Goal: Find contact information: Find contact information

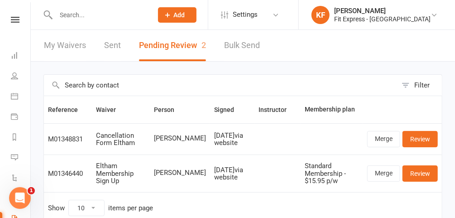
scroll to position [18, 0]
click at [433, 14] on icon at bounding box center [434, 14] width 7 height 7
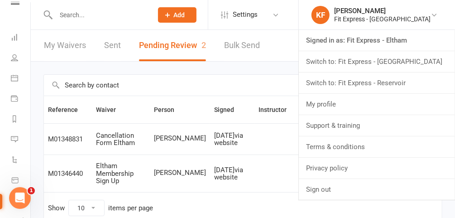
click at [401, 81] on link "Switch to: Fit Express - Reservoir" at bounding box center [377, 82] width 156 height 21
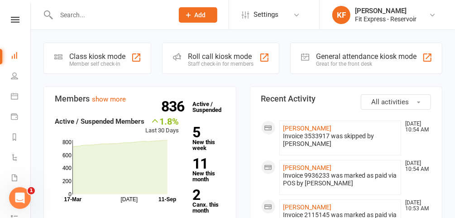
click at [435, 13] on icon at bounding box center [432, 14] width 7 height 7
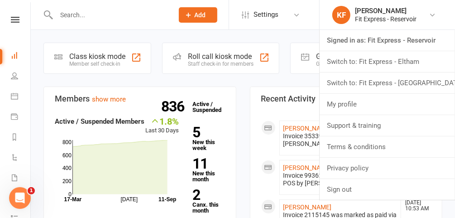
click at [398, 85] on link "Switch to: Fit Express - [GEOGRAPHIC_DATA]" at bounding box center [387, 82] width 135 height 21
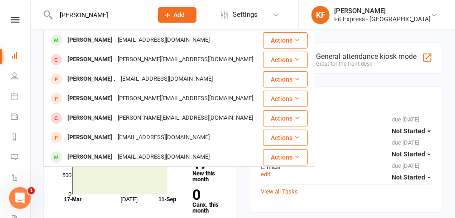
type input "emmett keean"
click at [88, 41] on div "[PERSON_NAME]" at bounding box center [90, 40] width 50 height 13
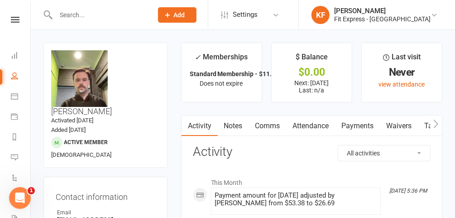
click at [100, 14] on input "text" at bounding box center [99, 15] width 93 height 13
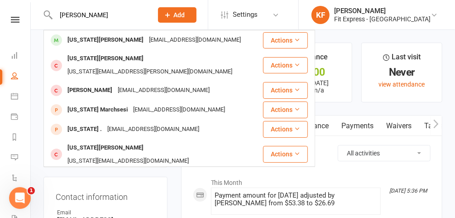
type input "maria georgi"
click at [433, 14] on icon at bounding box center [434, 14] width 7 height 7
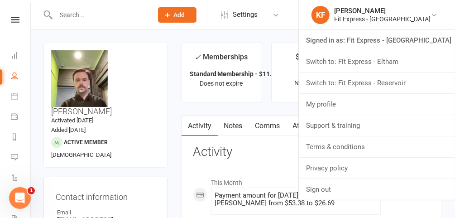
click at [399, 80] on link "Switch to: Fit Express - Reservoir" at bounding box center [377, 82] width 156 height 21
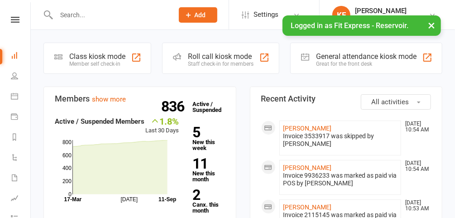
click at [433, 24] on button "×" at bounding box center [431, 24] width 16 height 19
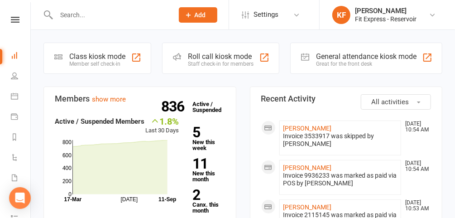
click at [138, 15] on input "text" at bounding box center [110, 15] width 114 height 13
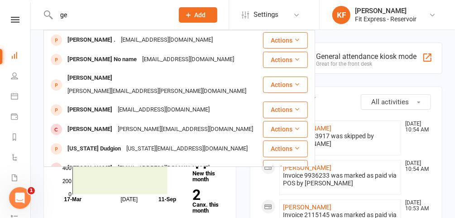
type input "g"
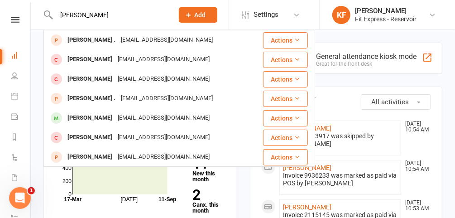
type input "[PERSON_NAME]"
click at [127, 115] on div "mgeorgiou1811@gmail.com" at bounding box center [163, 117] width 97 height 13
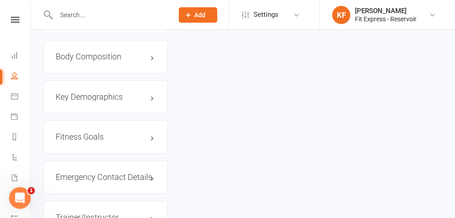
scroll to position [754, 0]
click at [110, 172] on h3 "Emergency Contact Details edit" at bounding box center [106, 176] width 100 height 9
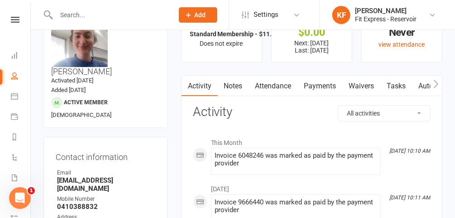
scroll to position [0, 0]
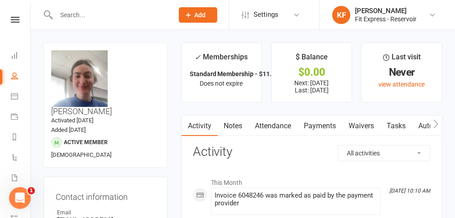
click at [13, 20] on icon at bounding box center [15, 20] width 9 height 6
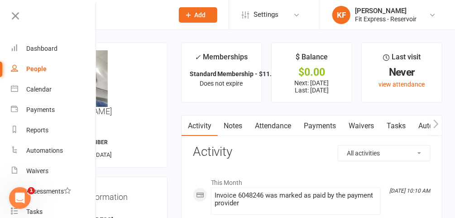
click at [432, 13] on icon at bounding box center [432, 14] width 7 height 7
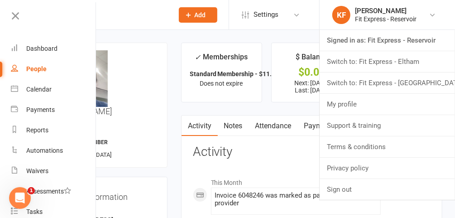
click at [406, 82] on link "Switch to: Fit Express - [GEOGRAPHIC_DATA]" at bounding box center [387, 82] width 135 height 21
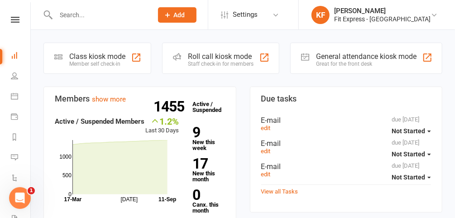
click at [146, 18] on input "text" at bounding box center [99, 15] width 93 height 13
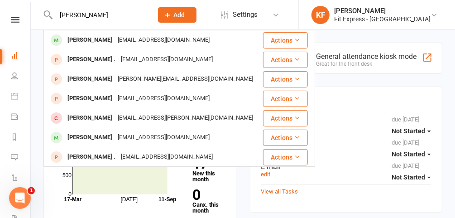
type input "[PERSON_NAME]"
click at [110, 37] on div "[PERSON_NAME]" at bounding box center [90, 40] width 50 height 13
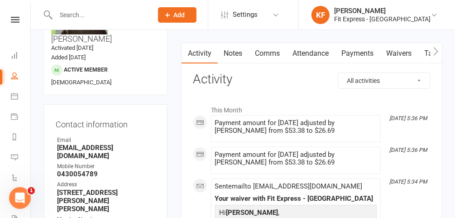
scroll to position [73, 0]
drag, startPoint x: 145, startPoint y: 116, endPoint x: 151, endPoint y: 39, distance: 77.2
click at [145, 104] on div "Contact information Owner Email [EMAIL_ADDRESS][DOMAIN_NAME] Mobile Number [PHO…" at bounding box center [105, 216] width 124 height 225
drag, startPoint x: 151, startPoint y: 39, endPoint x: 173, endPoint y: 106, distance: 69.9
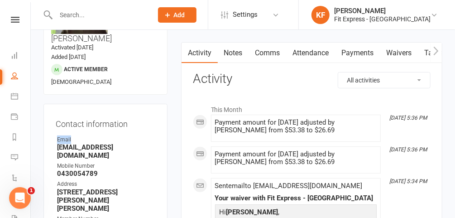
click at [133, 116] on h3 "Contact information" at bounding box center [106, 122] width 100 height 13
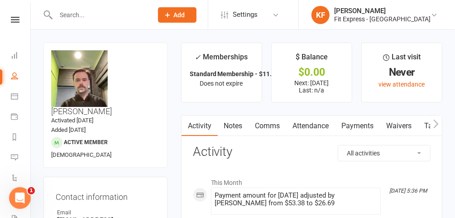
scroll to position [41, 0]
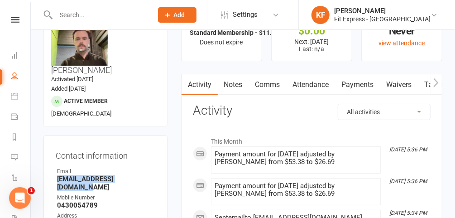
drag, startPoint x: 149, startPoint y: 159, endPoint x: 56, endPoint y: 160, distance: 93.8
click at [56, 167] on li "Email [EMAIL_ADDRESS][DOMAIN_NAME]" at bounding box center [106, 179] width 100 height 24
copy strong "[EMAIL_ADDRESS][DOMAIN_NAME]"
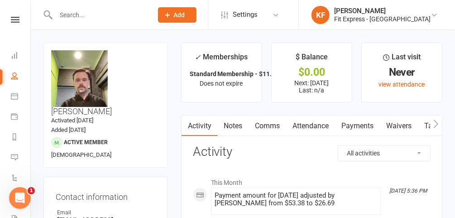
click at [437, 14] on link "KF [PERSON_NAME] Fit Express - [GEOGRAPHIC_DATA]" at bounding box center [376, 15] width 129 height 18
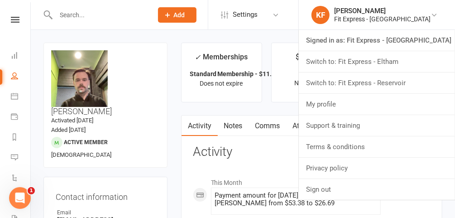
click at [401, 84] on link "Switch to: Fit Express - Reservoir" at bounding box center [377, 82] width 156 height 21
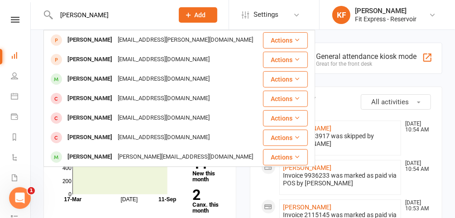
type input "kons"
click at [108, 80] on div "konstantinos Delisavvas" at bounding box center [90, 78] width 50 height 13
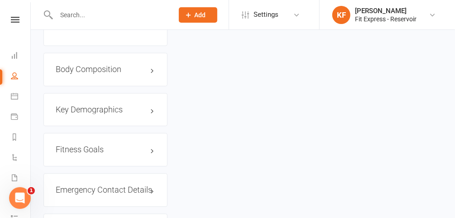
scroll to position [729, 0]
click at [124, 185] on h3 "Emergency Contact Details edit" at bounding box center [106, 189] width 100 height 9
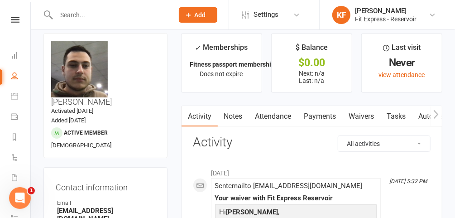
scroll to position [9, 0]
click at [13, 19] on icon at bounding box center [15, 20] width 9 height 6
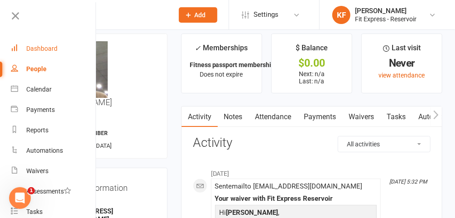
click at [44, 48] on div "Dashboard" at bounding box center [41, 48] width 31 height 7
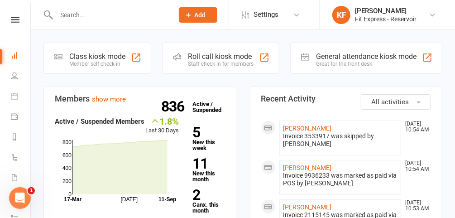
click at [133, 19] on input "text" at bounding box center [110, 15] width 114 height 13
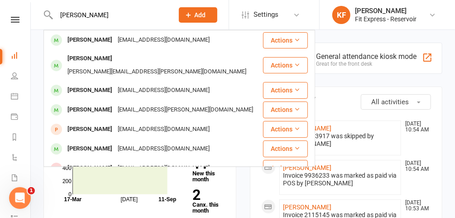
type input "mark heene"
click at [128, 38] on div "markheeny@gmail.com" at bounding box center [163, 40] width 97 height 13
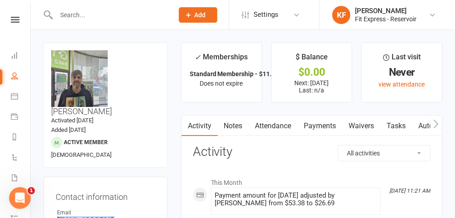
drag, startPoint x: 131, startPoint y: 201, endPoint x: 58, endPoint y: 200, distance: 72.5
copy strong "markheeny@gmail.com"
click at [14, 14] on nav "Clubworx Dashboard People Calendar Payments Reports Automations Waivers Assessm…" at bounding box center [15, 111] width 31 height 218
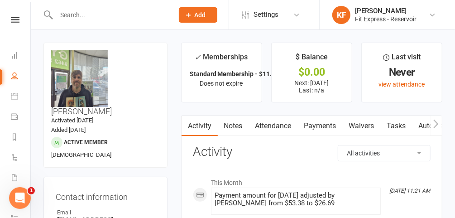
click at [12, 20] on icon at bounding box center [15, 20] width 9 height 6
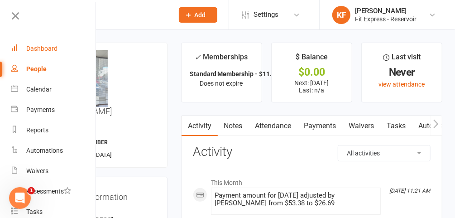
click at [39, 51] on div "Dashboard" at bounding box center [41, 48] width 31 height 7
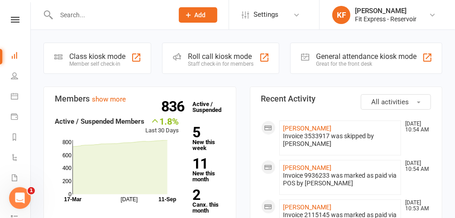
click at [14, 20] on icon at bounding box center [15, 20] width 9 height 6
